Goal: Task Accomplishment & Management: Manage account settings

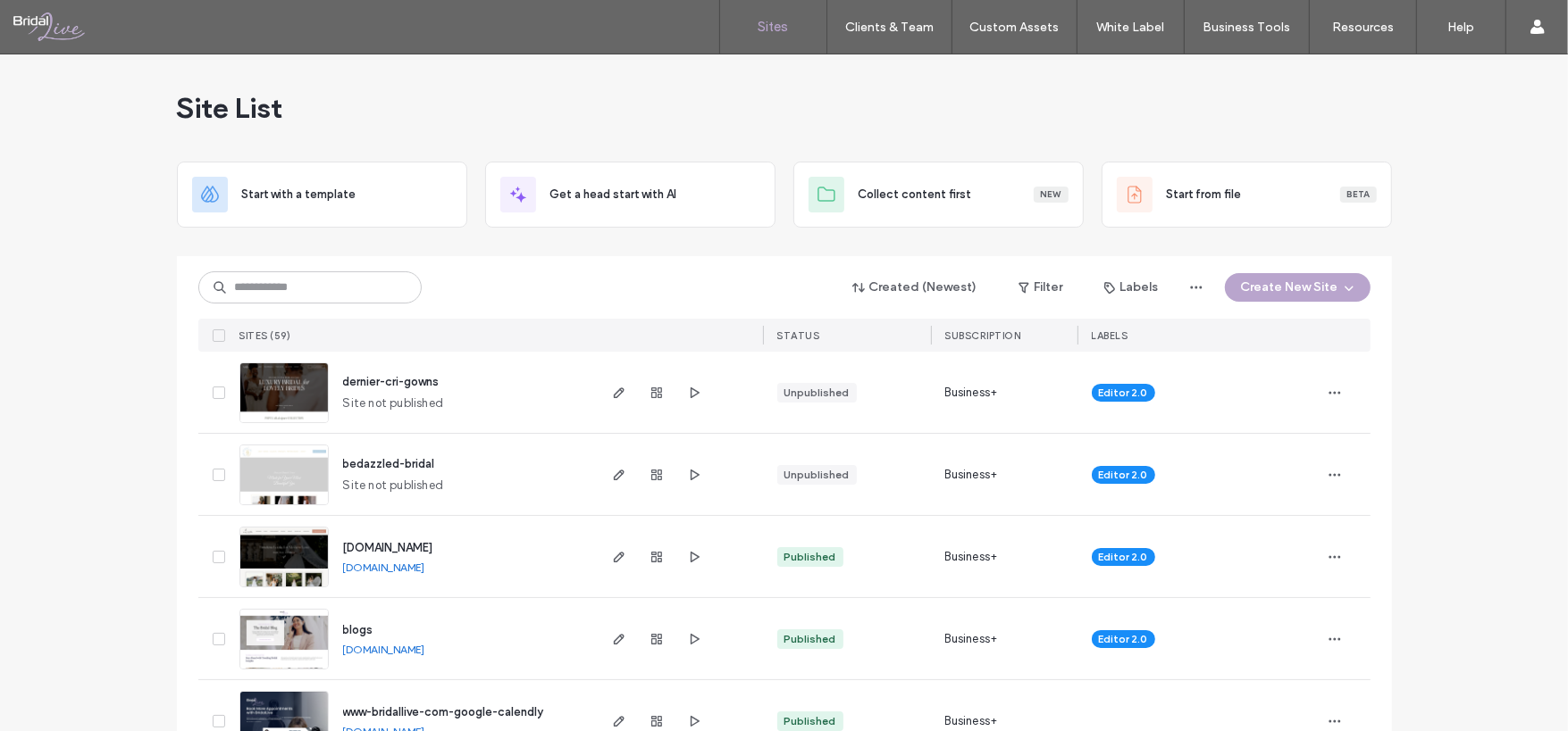
click at [275, 554] on img at bounding box center [283, 588] width 87 height 122
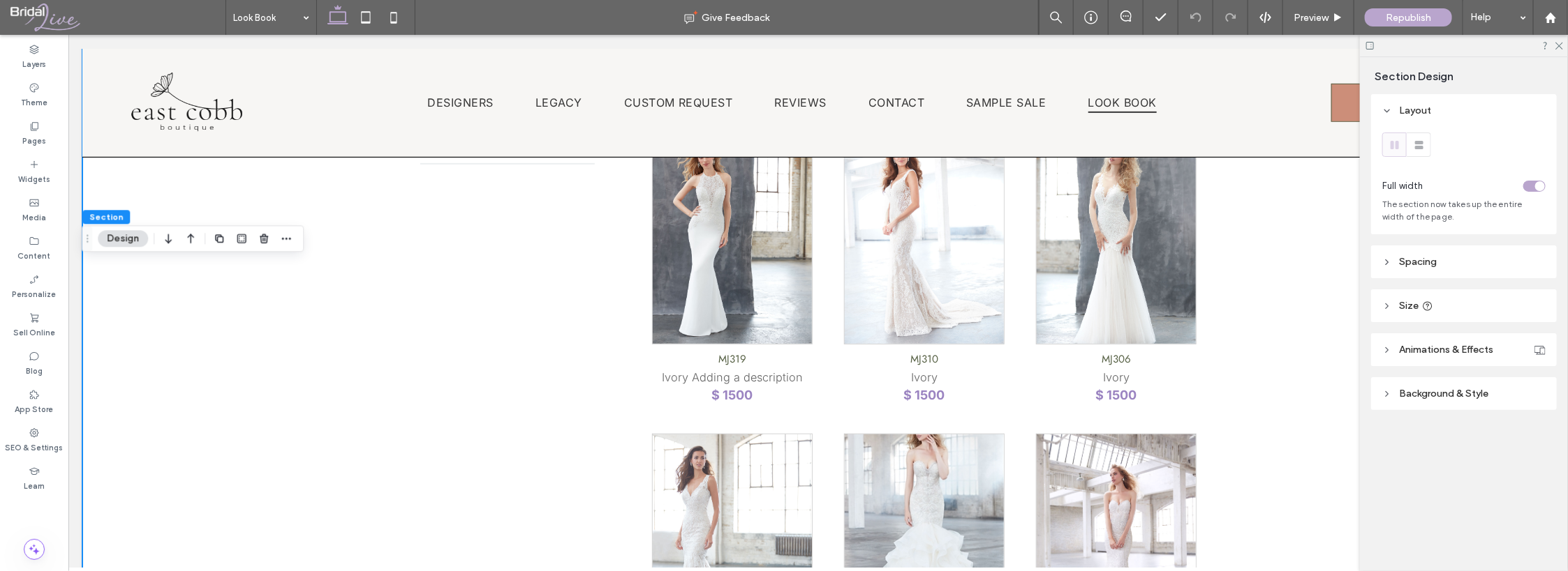
scroll to position [139, 0]
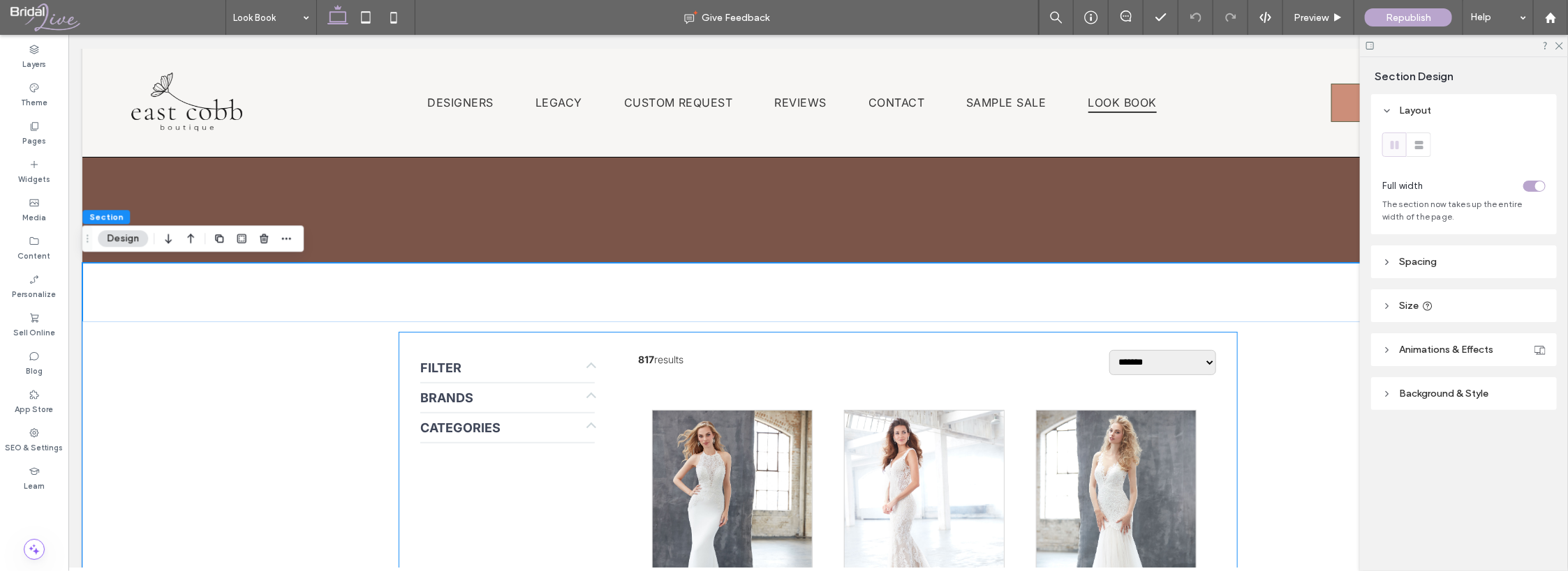
click at [438, 388] on div "Brands" at bounding box center [506, 397] width 174 height 29
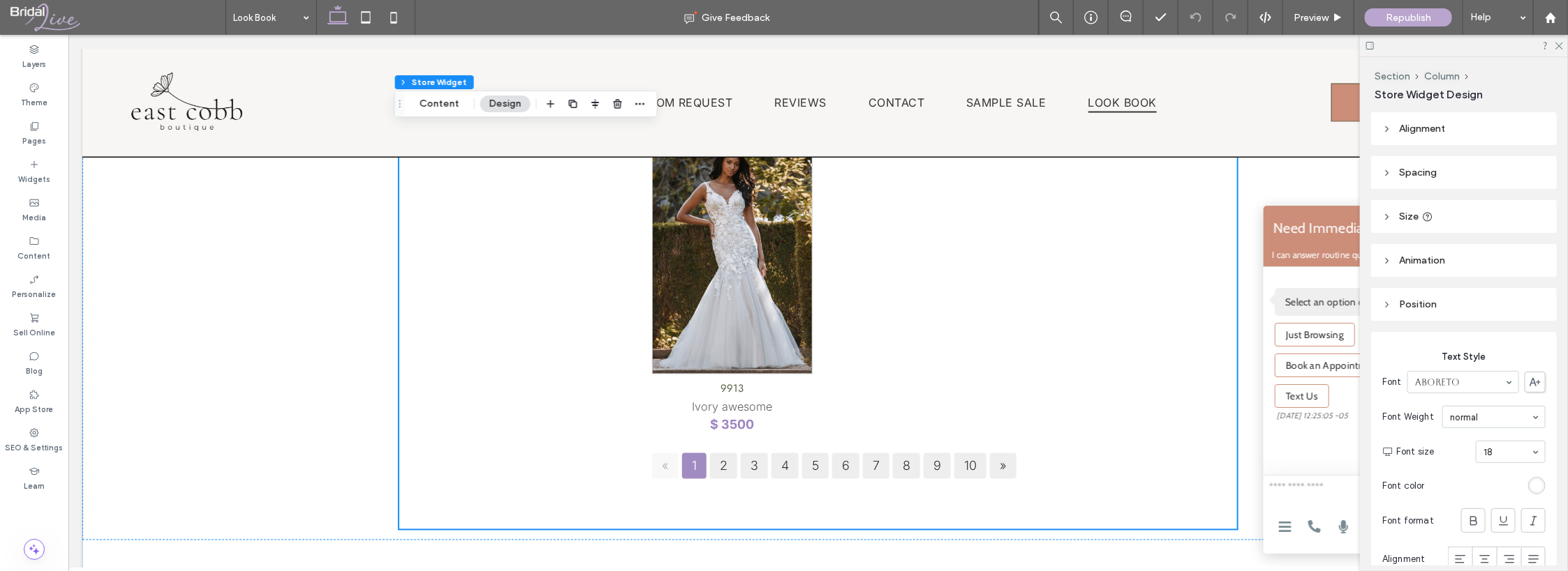
scroll to position [1325, 0]
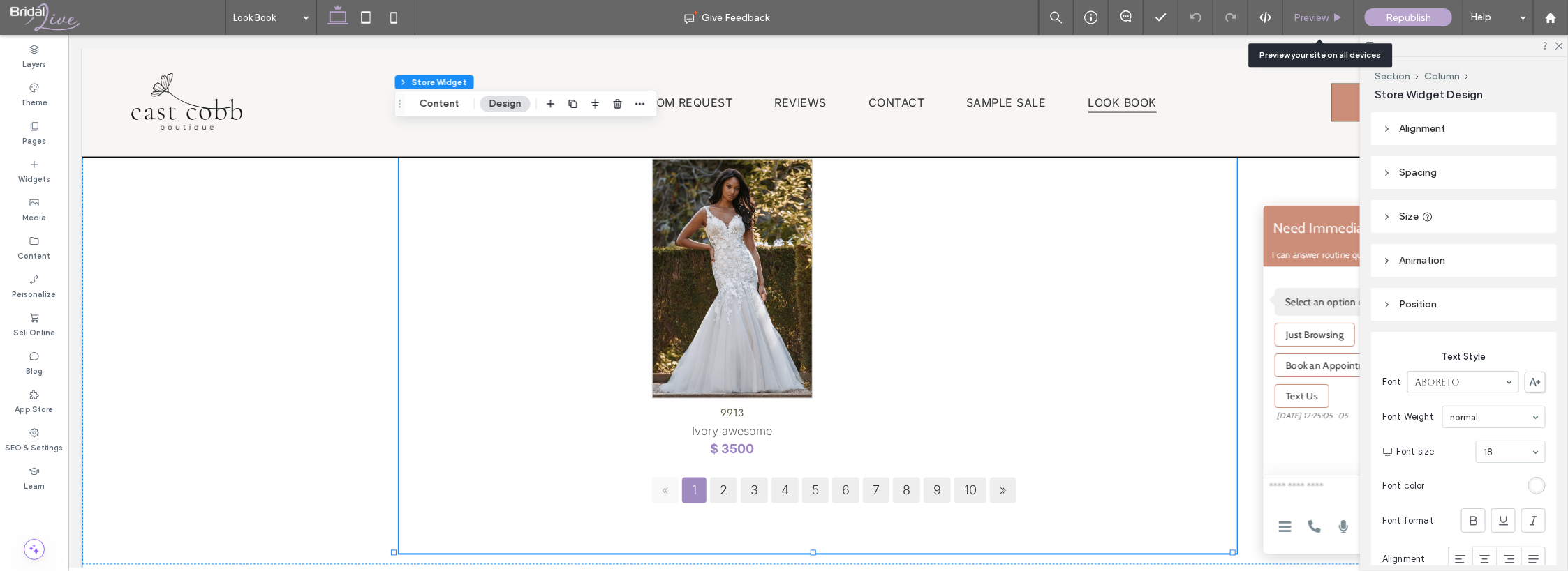
click at [1317, 14] on span "Preview" at bounding box center [1310, 17] width 35 height 12
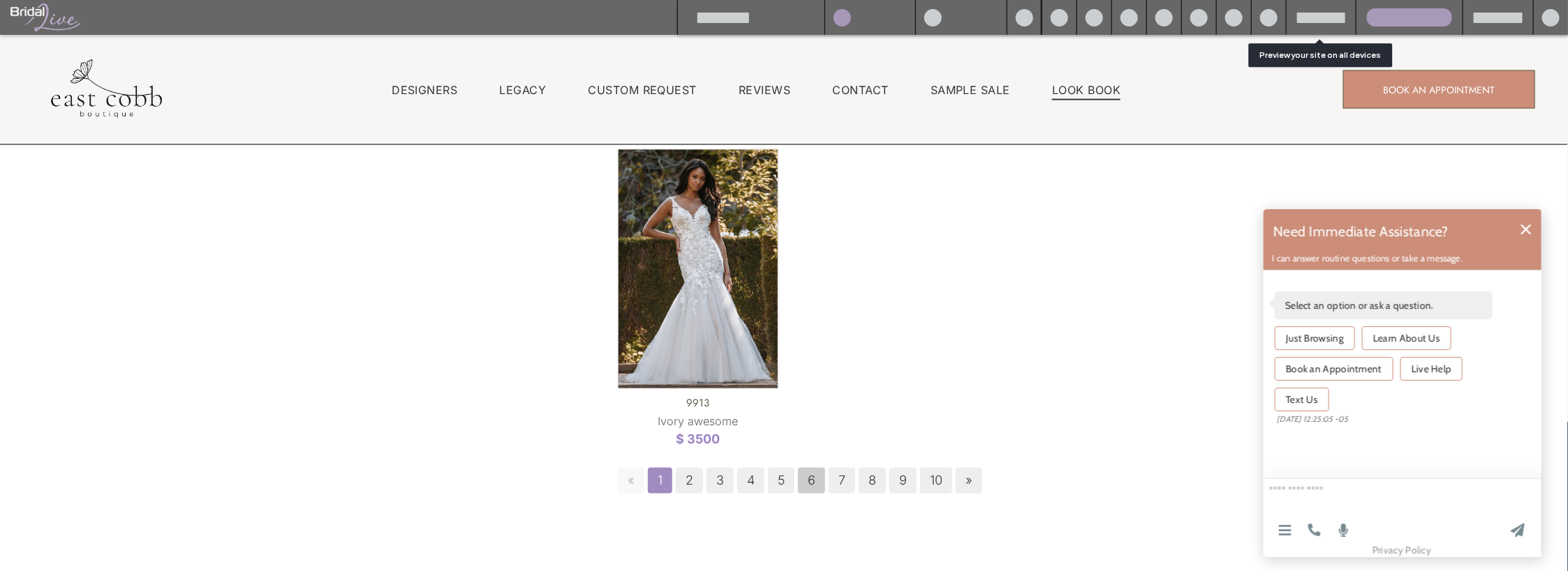
scroll to position [1328, 0]
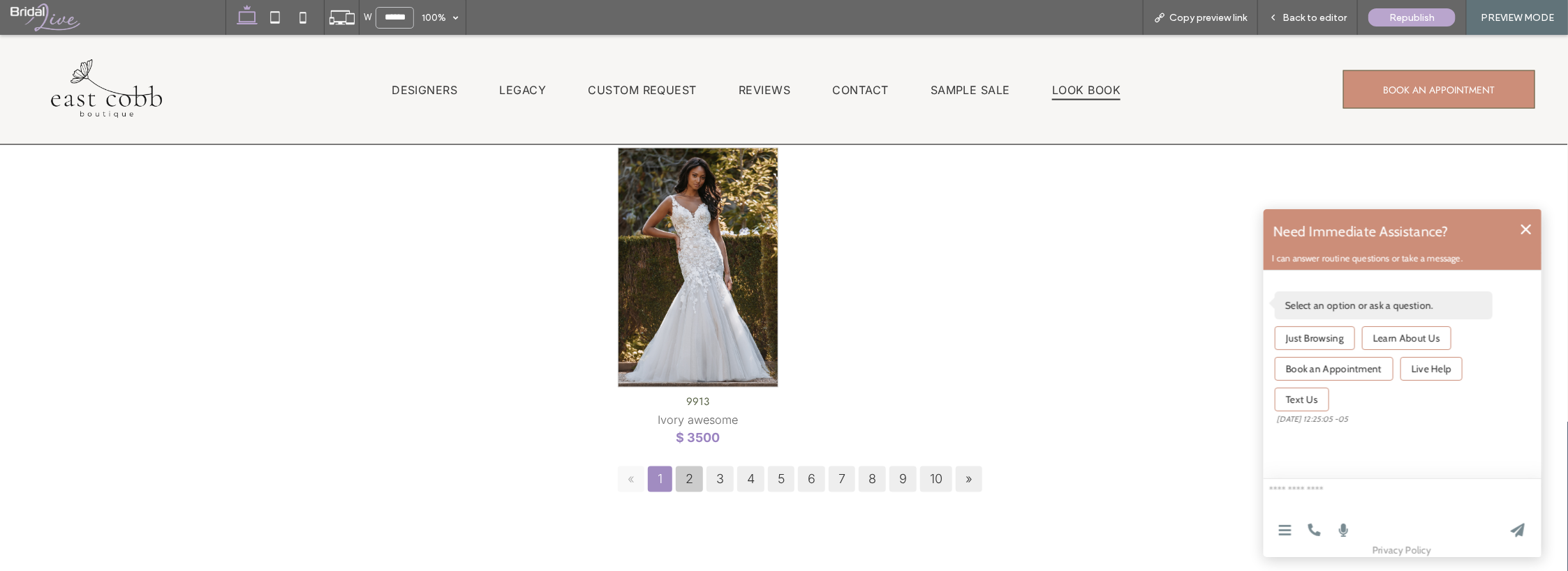
click at [684, 482] on link "2" at bounding box center [689, 478] width 27 height 26
click at [768, 477] on link "5" at bounding box center [781, 478] width 26 height 26
click at [1529, 224] on icon at bounding box center [1525, 228] width 10 height 10
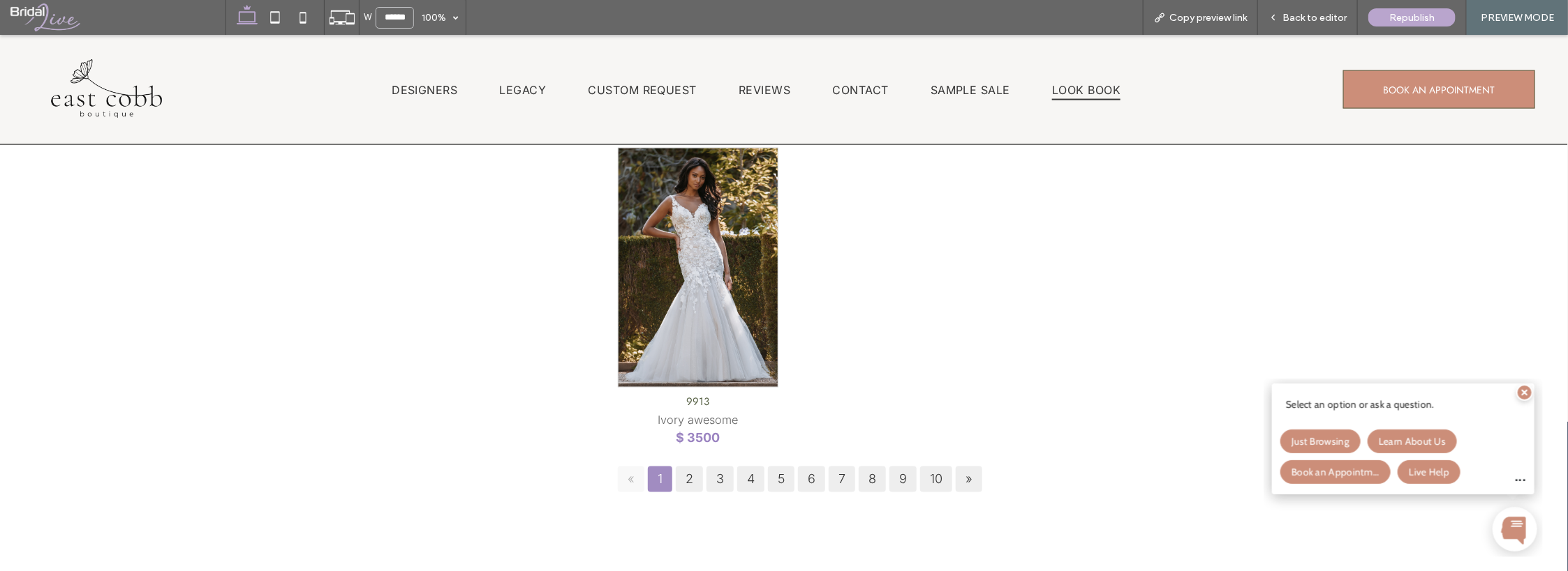
drag, startPoint x: 2811, startPoint y: 711, endPoint x: 1522, endPoint y: 391, distance: 1328.1
click at [1522, 391] on icon at bounding box center [1523, 391] width 5 height 5
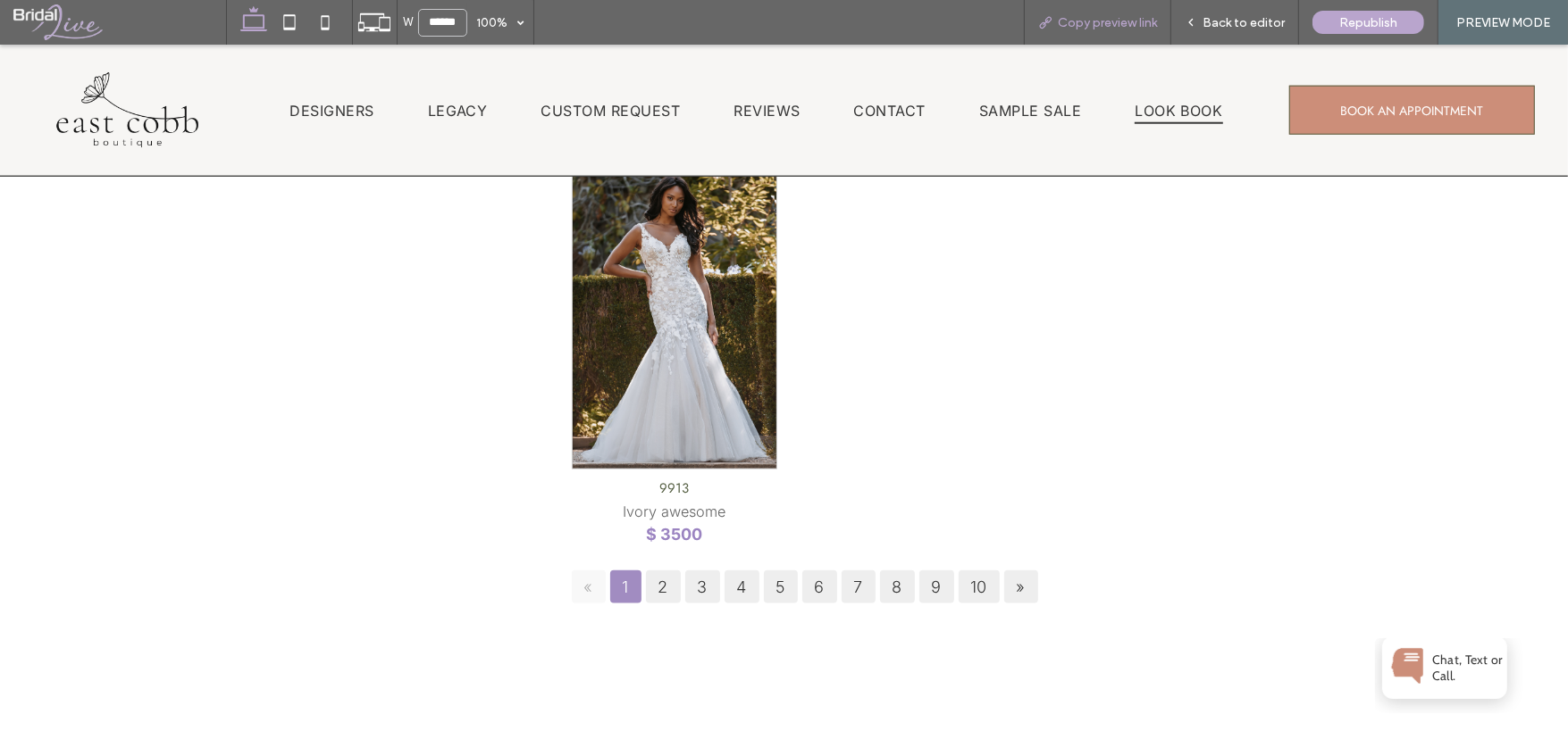
scroll to position [1675, 0]
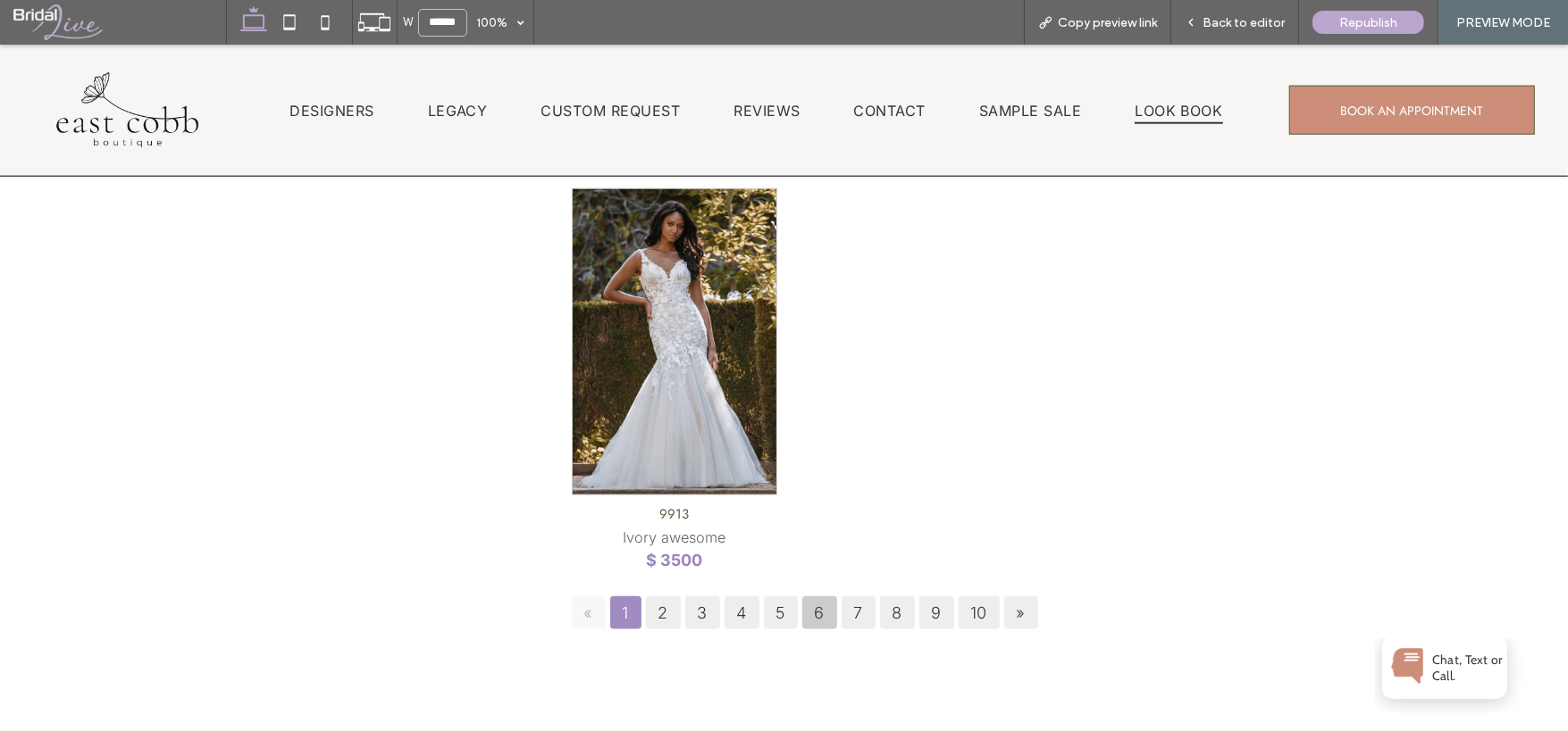
click at [804, 616] on link "6" at bounding box center [819, 612] width 35 height 33
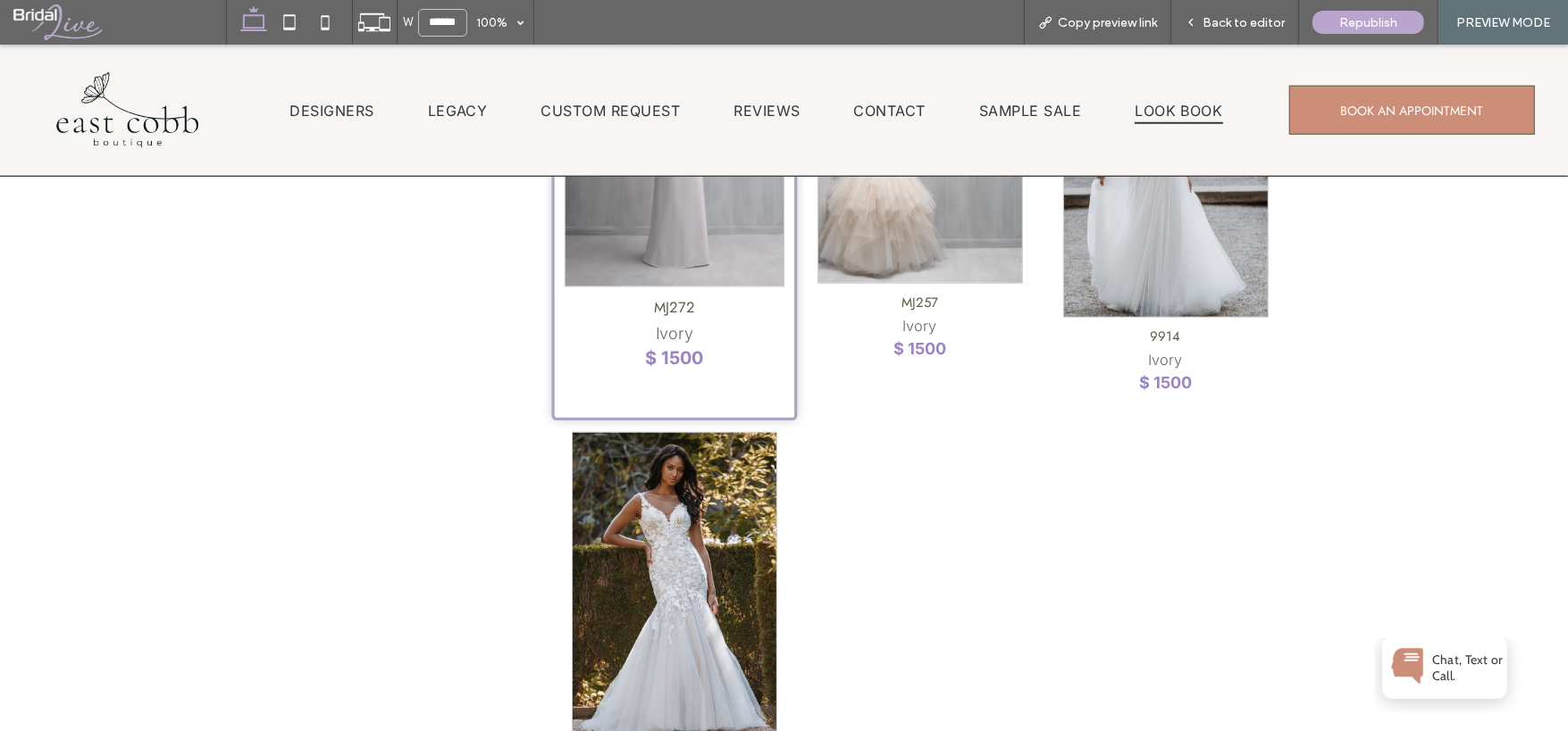
scroll to position [1408, 0]
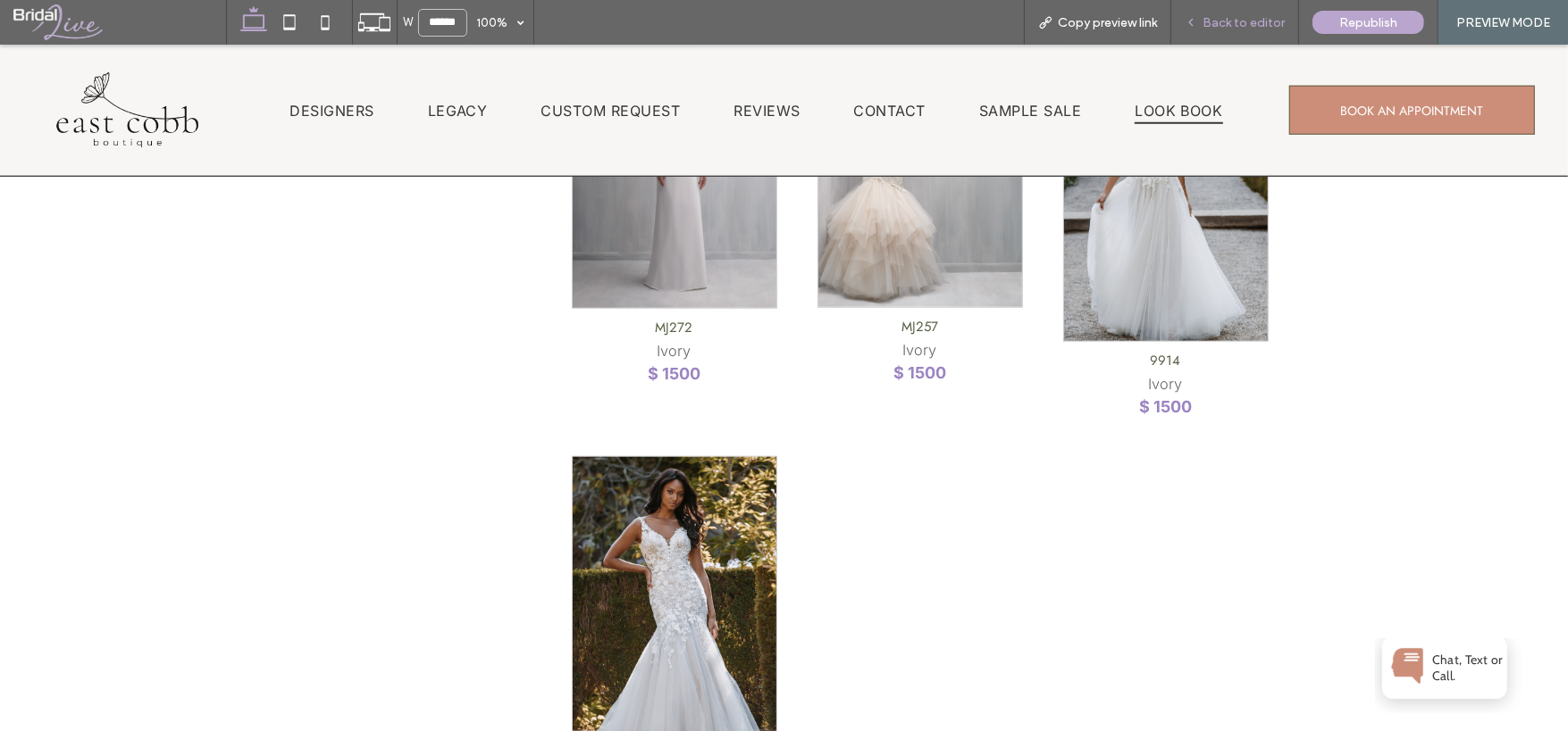
click at [1245, 23] on span "Back to editor" at bounding box center [1243, 22] width 82 height 15
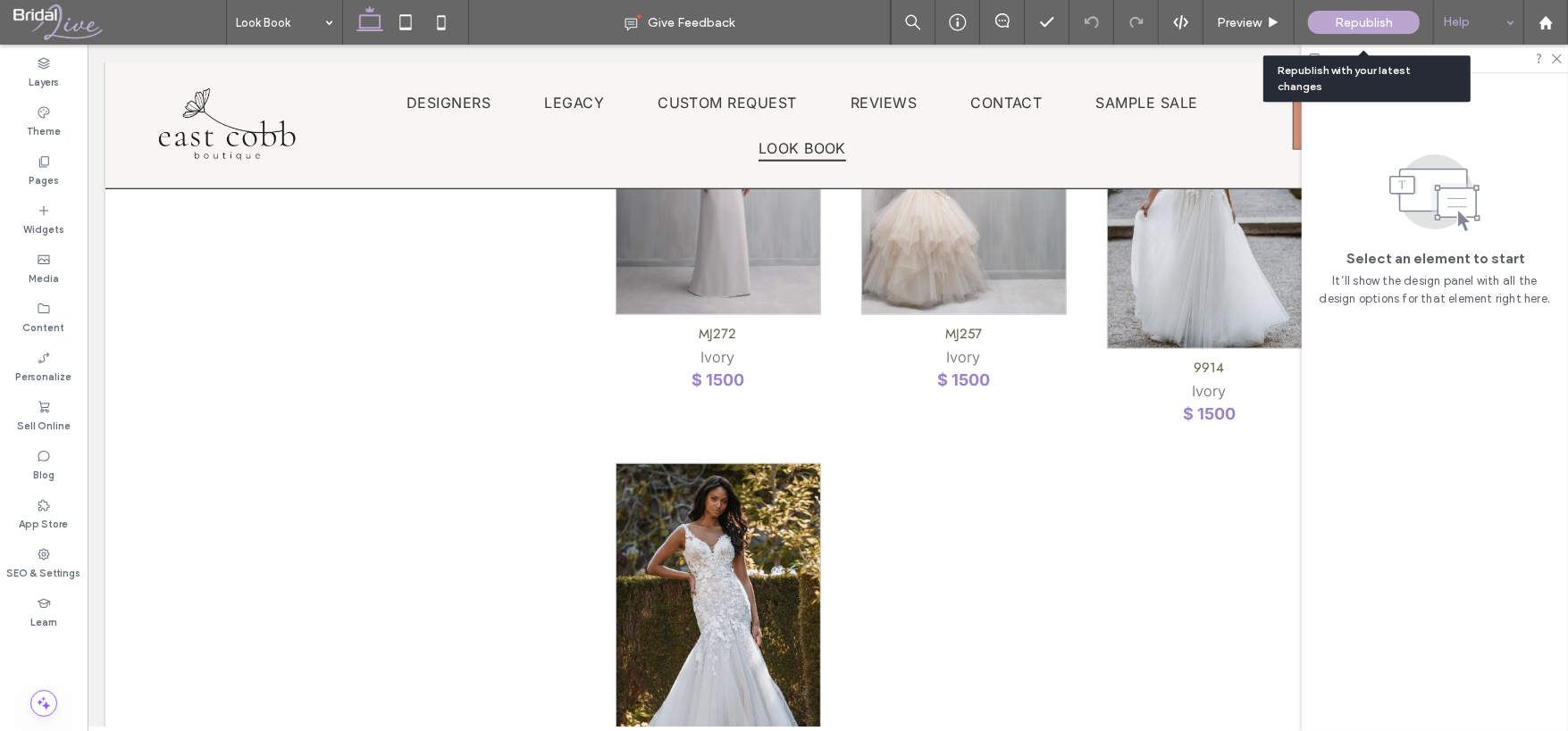
scroll to position [1398, 0]
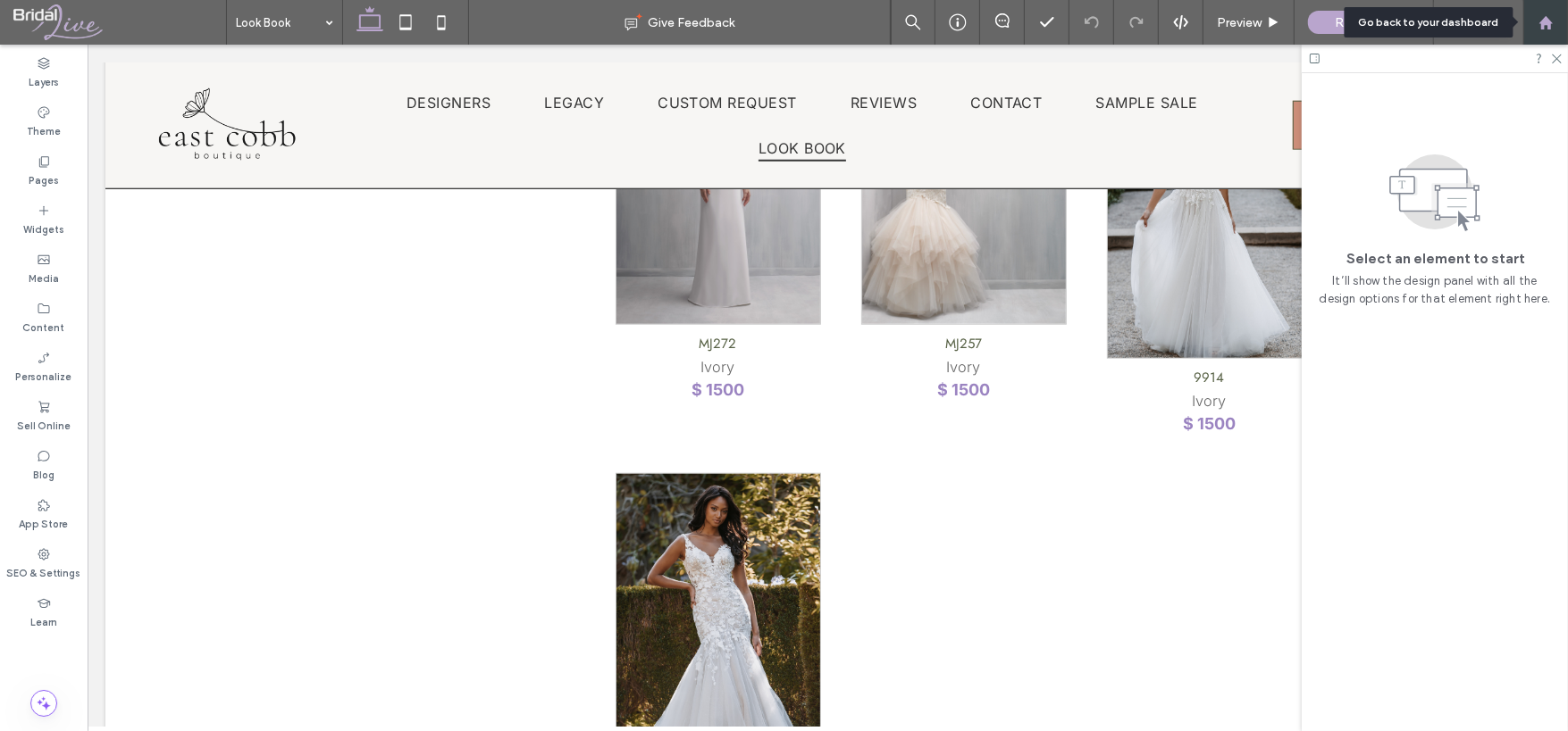
click at [1556, 22] on div at bounding box center [1545, 22] width 43 height 15
